Goal: Book appointment/travel/reservation

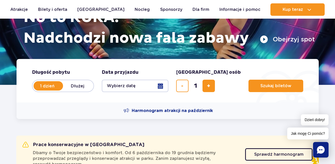
click at [161, 89] on button "Wybierz datę" at bounding box center [135, 86] width 67 height 12
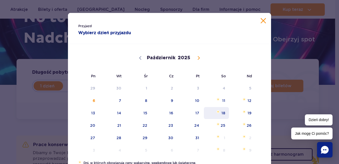
click at [211, 116] on span "18" at bounding box center [217, 113] width 26 height 12
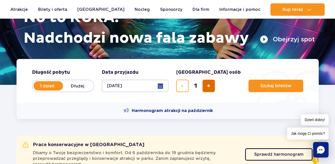
click at [203, 83] on button "dodaj bilet" at bounding box center [209, 86] width 12 height 12
click at [204, 84] on button "dodaj bilet" at bounding box center [209, 86] width 12 height 12
type input "4"
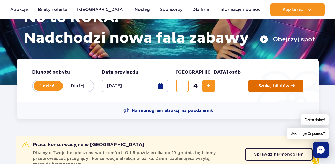
click at [258, 90] on button "Szukaj biletów" at bounding box center [276, 86] width 55 height 12
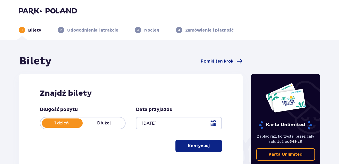
type input "[DATE]"
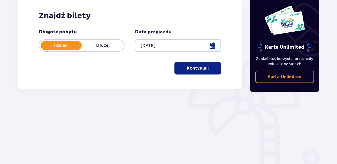
click at [187, 72] on button "Kontynuuj" at bounding box center [198, 68] width 47 height 12
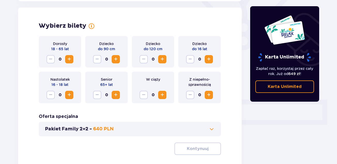
scroll to position [144, 0]
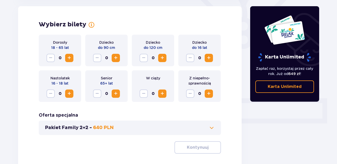
click at [72, 59] on span "Zwiększ" at bounding box center [69, 58] width 6 height 6
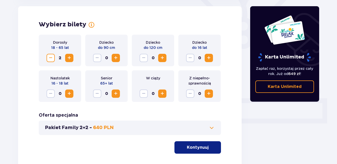
click at [72, 59] on span "Zwiększ" at bounding box center [69, 58] width 6 height 6
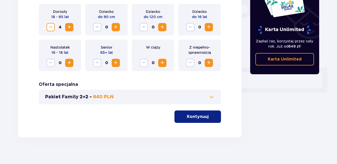
scroll to position [179, 0]
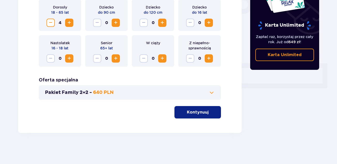
click at [198, 117] on button "Kontynuuj" at bounding box center [198, 112] width 47 height 12
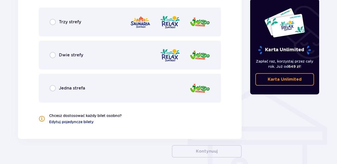
scroll to position [339, 0]
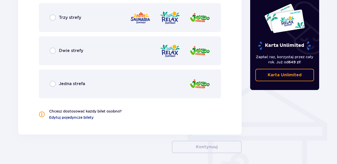
click at [54, 53] on input "radio" at bounding box center [53, 51] width 6 height 6
radio input "true"
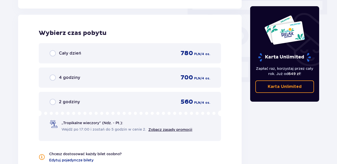
scroll to position [467, 0]
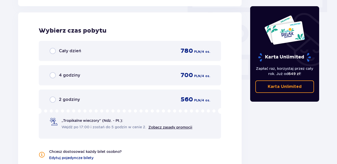
click at [54, 50] on input "radio" at bounding box center [53, 51] width 6 height 6
radio input "true"
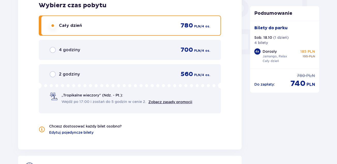
scroll to position [557, 0]
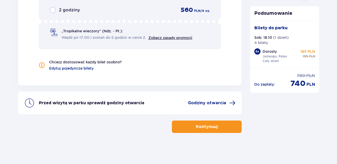
click at [204, 130] on button "Kontynuuj" at bounding box center [207, 127] width 70 height 12
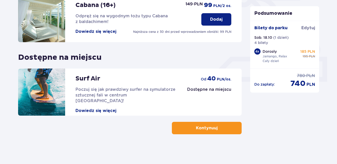
scroll to position [187, 0]
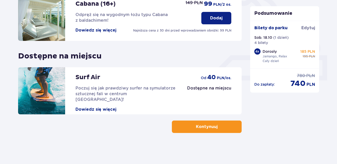
click at [209, 126] on p "Kontynuuj" at bounding box center [207, 127] width 22 height 6
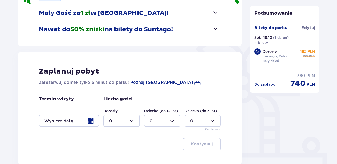
scroll to position [129, 0]
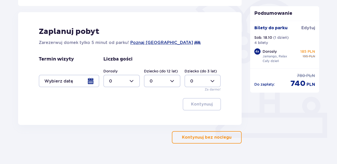
click at [136, 79] on div at bounding box center [121, 81] width 36 height 12
click at [120, 135] on span "4" at bounding box center [121, 140] width 35 height 11
type input "4"
click at [91, 79] on div at bounding box center [69, 81] width 61 height 12
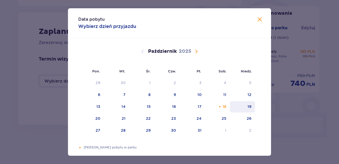
click at [251, 107] on div "19" at bounding box center [242, 106] width 25 height 11
click at [218, 107] on div "Pomarańczowa kropka" at bounding box center [219, 106] width 3 height 3
click at [257, 105] on div "[DATE] 1 2 3 4 5 6 7 8 9 10 11 12 13 14 15 16 17 18 19 20 21 22 23 24 25 26 27 …" at bounding box center [169, 137] width 203 height 198
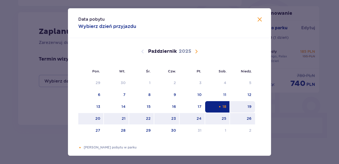
click at [248, 104] on div "19" at bounding box center [242, 106] width 25 height 11
type input "[DATE] - [DATE]"
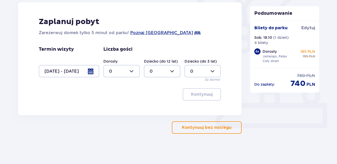
scroll to position [140, 0]
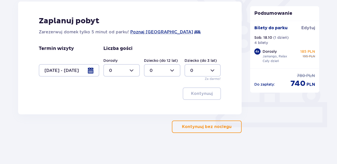
click at [134, 70] on div at bounding box center [121, 70] width 36 height 12
click at [116, 124] on span "3" at bounding box center [121, 118] width 35 height 11
click at [135, 64] on div at bounding box center [121, 70] width 36 height 12
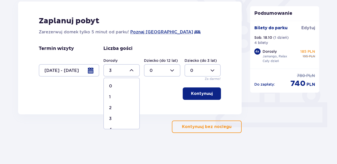
scroll to position [26, 0]
click at [116, 105] on div "4" at bounding box center [121, 104] width 25 height 6
type input "4"
click at [194, 93] on p "Kontynuuj" at bounding box center [202, 94] width 22 height 6
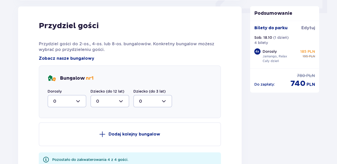
scroll to position [254, 0]
click at [77, 104] on div at bounding box center [67, 101] width 39 height 12
click at [58, 152] on div "4" at bounding box center [66, 151] width 27 height 6
type input "4"
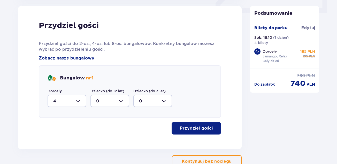
click at [212, 128] on span "button" at bounding box center [214, 128] width 6 height 6
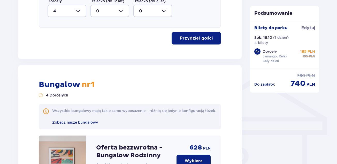
scroll to position [326, 0]
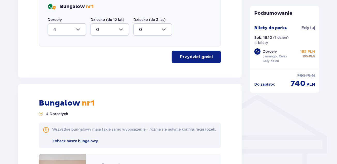
click at [74, 29] on div at bounding box center [67, 29] width 39 height 12
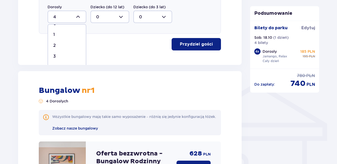
scroll to position [300, 0]
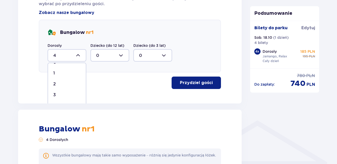
click at [83, 51] on div at bounding box center [67, 55] width 39 height 12
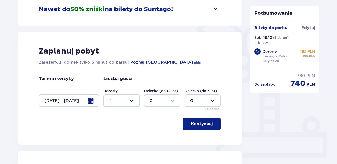
scroll to position [119, 0]
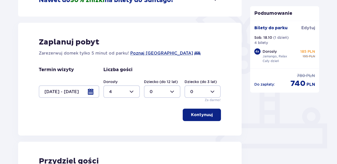
click at [132, 91] on div at bounding box center [121, 91] width 36 height 12
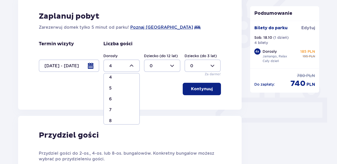
scroll to position [52, 0]
click at [116, 96] on div "6" at bounding box center [121, 95] width 25 height 6
type input "6"
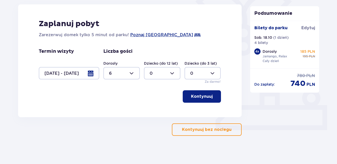
scroll to position [140, 0]
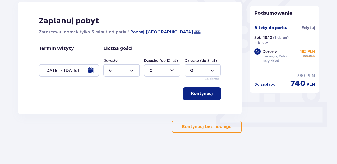
click at [205, 100] on button "Kontynuuj" at bounding box center [202, 93] width 38 height 12
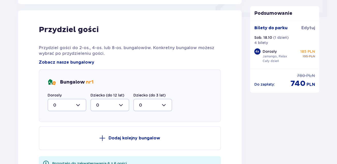
scroll to position [254, 0]
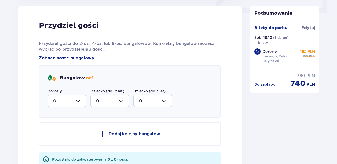
click at [81, 101] on div at bounding box center [67, 101] width 39 height 12
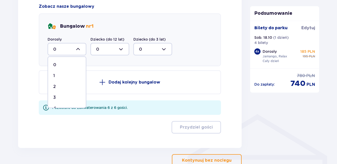
scroll to position [31, 0]
click at [56, 100] on div "6" at bounding box center [66, 100] width 27 height 6
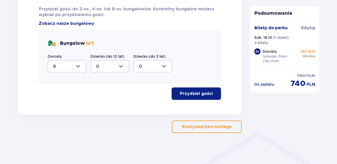
click at [199, 94] on p "Przydziel gości" at bounding box center [196, 94] width 33 height 6
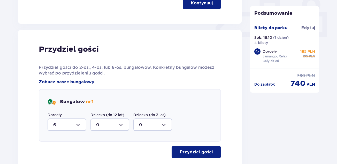
scroll to position [218, 0]
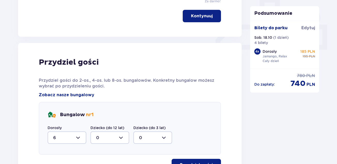
click at [81, 138] on div at bounding box center [67, 137] width 39 height 12
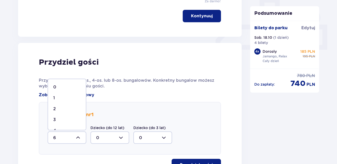
click at [62, 111] on div "2" at bounding box center [66, 109] width 27 height 6
type input "2"
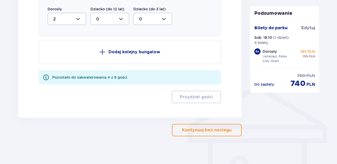
scroll to position [340, 0]
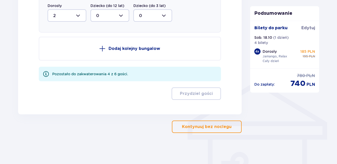
click at [118, 45] on button "Dodaj kolejny bungalow" at bounding box center [130, 49] width 182 height 24
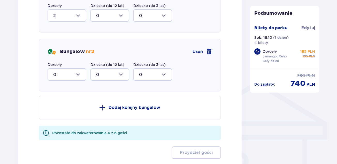
click at [81, 72] on div at bounding box center [67, 74] width 39 height 12
click at [59, 125] on div "4" at bounding box center [66, 125] width 27 height 6
type input "4"
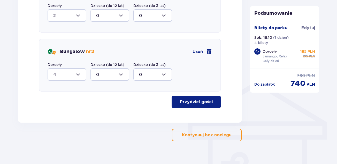
click at [196, 103] on p "Przydziel gości" at bounding box center [196, 102] width 33 height 6
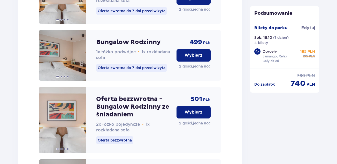
scroll to position [514, 0]
